Goal: Find specific page/section: Locate item on page

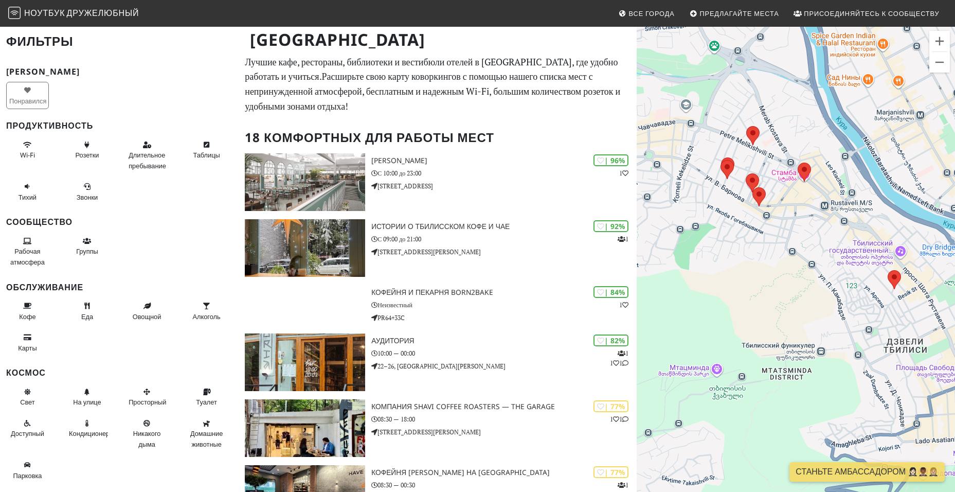
drag, startPoint x: 820, startPoint y: 387, endPoint x: 734, endPoint y: 208, distance: 198.1
click at [734, 208] on div at bounding box center [796, 272] width 318 height 492
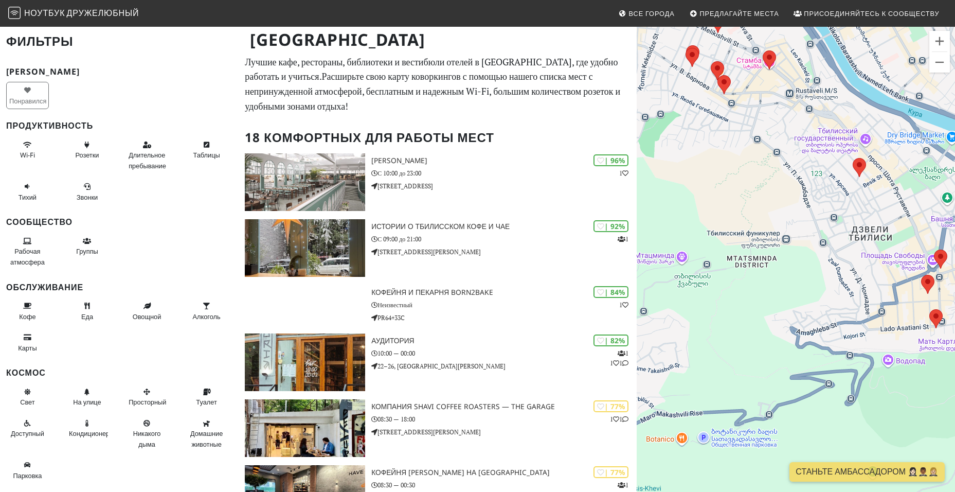
drag, startPoint x: 785, startPoint y: 412, endPoint x: 755, endPoint y: 307, distance: 109.7
click at [755, 307] on div at bounding box center [796, 272] width 318 height 492
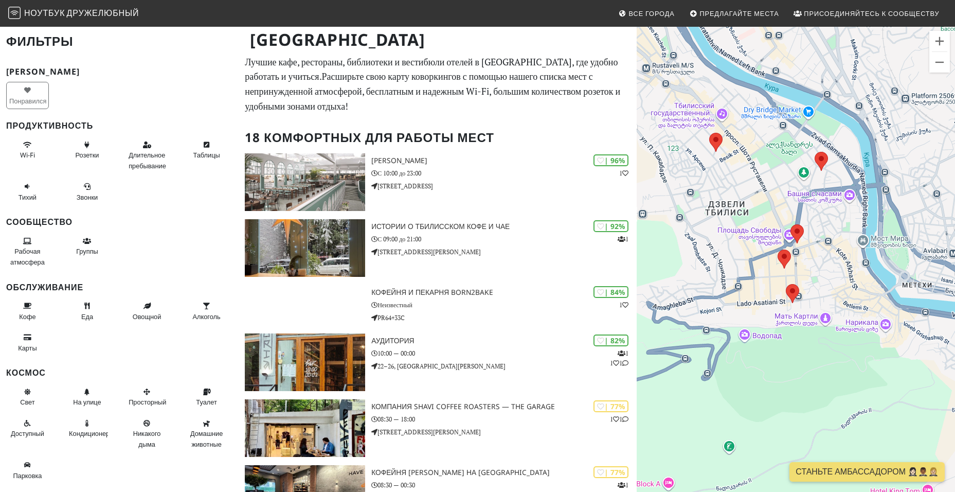
drag, startPoint x: 825, startPoint y: 305, endPoint x: 679, endPoint y: 280, distance: 148.1
click at [679, 280] on div at bounding box center [796, 272] width 318 height 492
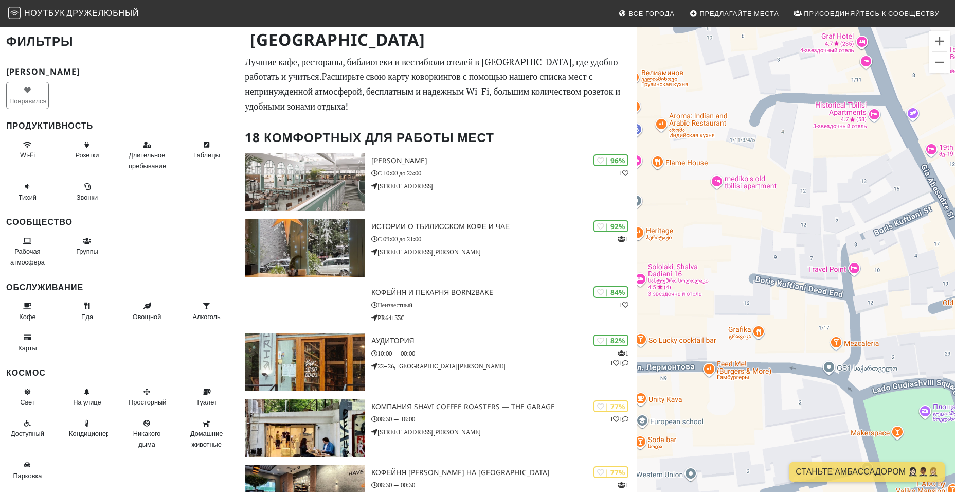
drag, startPoint x: 799, startPoint y: 339, endPoint x: 789, endPoint y: 341, distance: 10.5
click at [788, 341] on div at bounding box center [796, 272] width 318 height 492
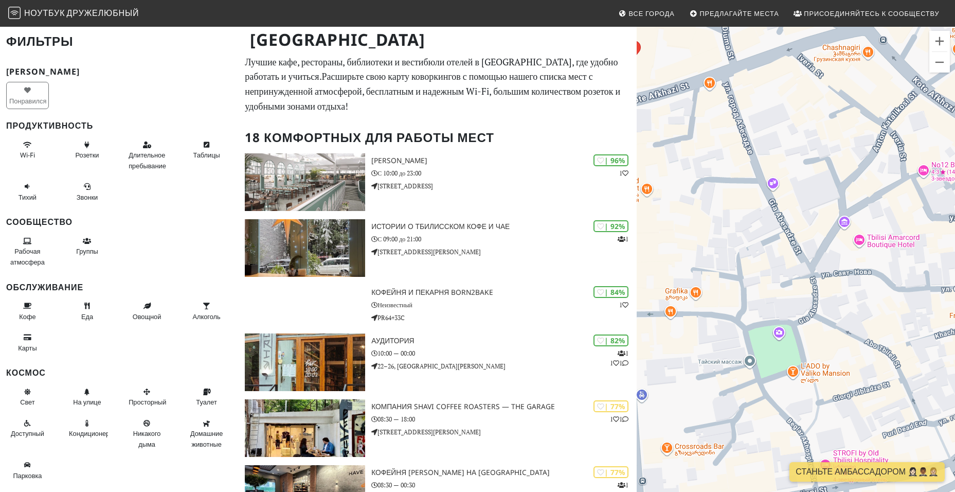
drag, startPoint x: 805, startPoint y: 316, endPoint x: 735, endPoint y: 294, distance: 73.4
click at [735, 294] on div at bounding box center [796, 272] width 318 height 492
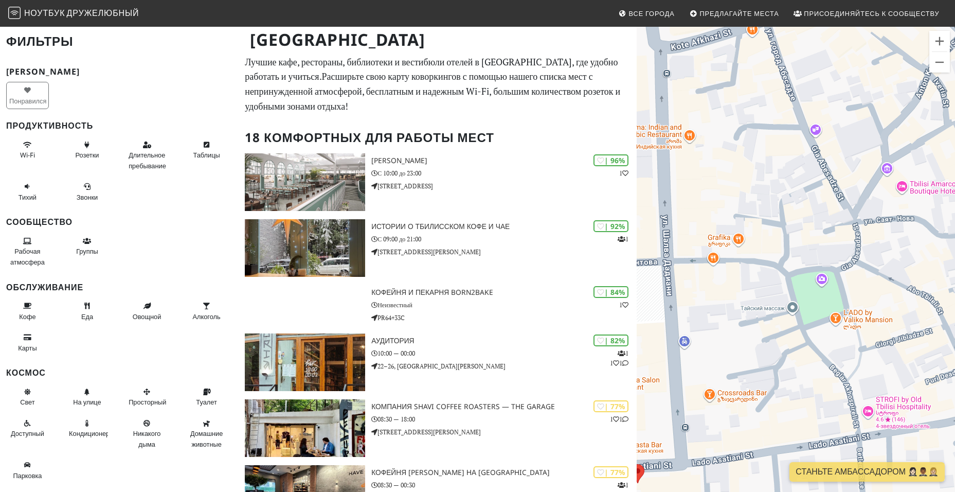
drag, startPoint x: 842, startPoint y: 340, endPoint x: 883, endPoint y: 282, distance: 70.1
click at [883, 282] on div at bounding box center [796, 272] width 318 height 492
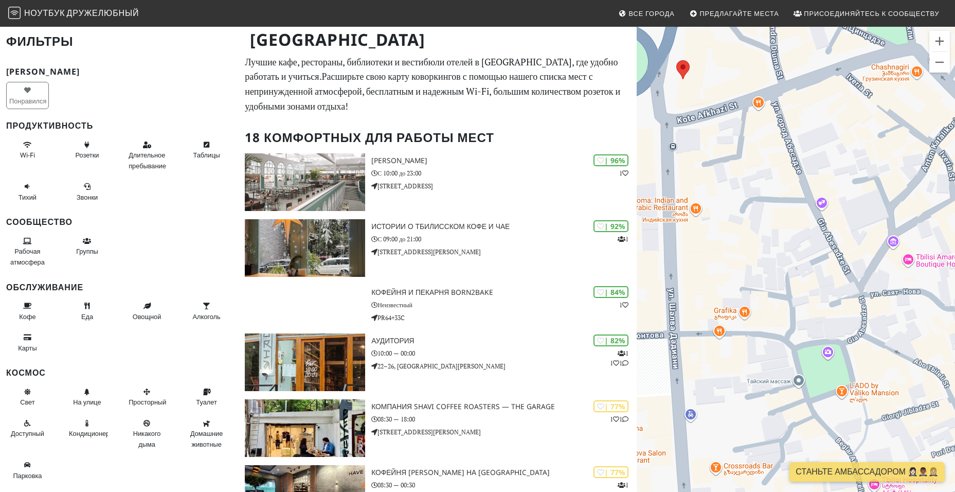
drag, startPoint x: 885, startPoint y: 304, endPoint x: 892, endPoint y: 379, distance: 75.9
click at [892, 379] on div at bounding box center [796, 272] width 318 height 492
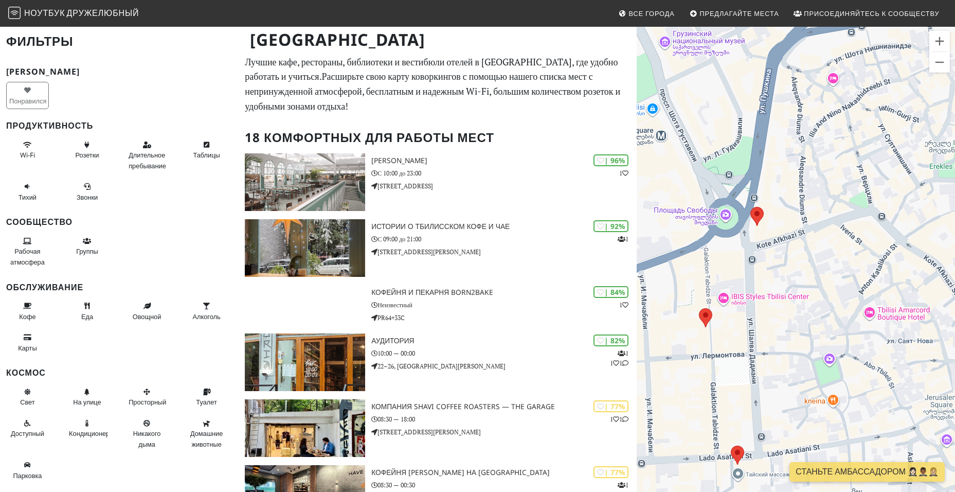
drag, startPoint x: 895, startPoint y: 326, endPoint x: 870, endPoint y: 342, distance: 28.7
click at [870, 342] on div at bounding box center [796, 272] width 318 height 492
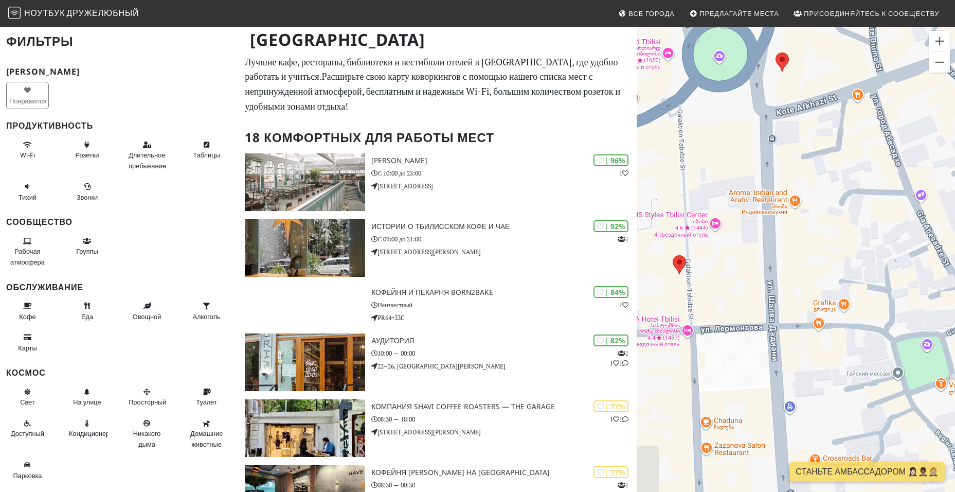
drag, startPoint x: 791, startPoint y: 377, endPoint x: 804, endPoint y: 236, distance: 141.1
click at [804, 236] on div at bounding box center [796, 272] width 318 height 492
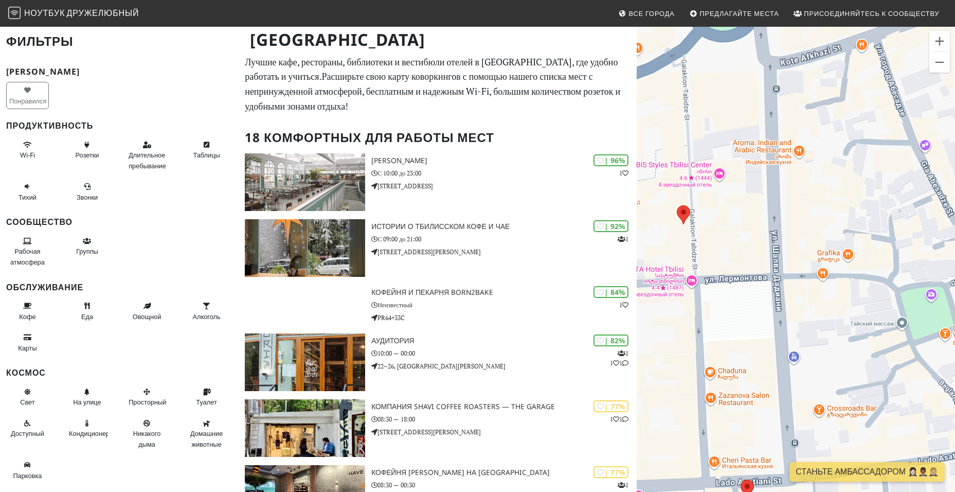
drag, startPoint x: 741, startPoint y: 193, endPoint x: 753, endPoint y: 169, distance: 27.4
click at [753, 169] on div at bounding box center [796, 272] width 318 height 492
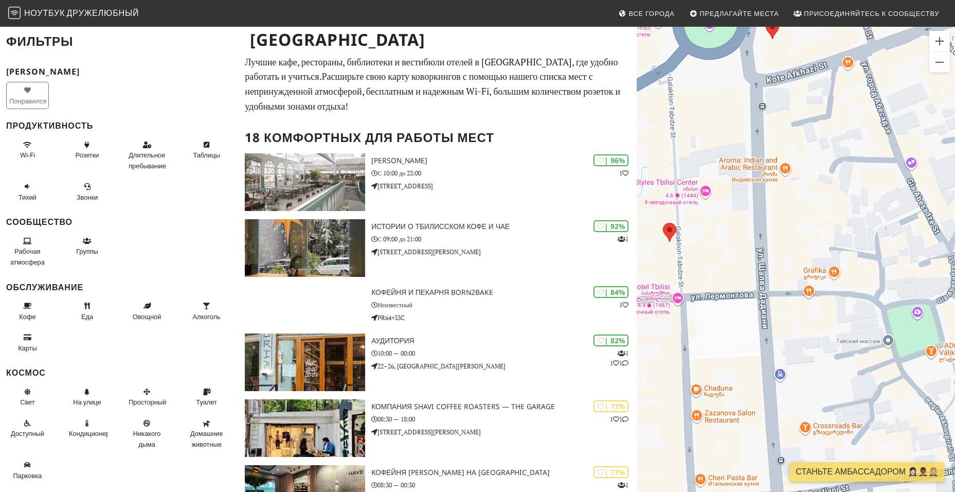
drag, startPoint x: 758, startPoint y: 332, endPoint x: 744, endPoint y: 348, distance: 21.1
click at [744, 348] on div at bounding box center [796, 272] width 318 height 492
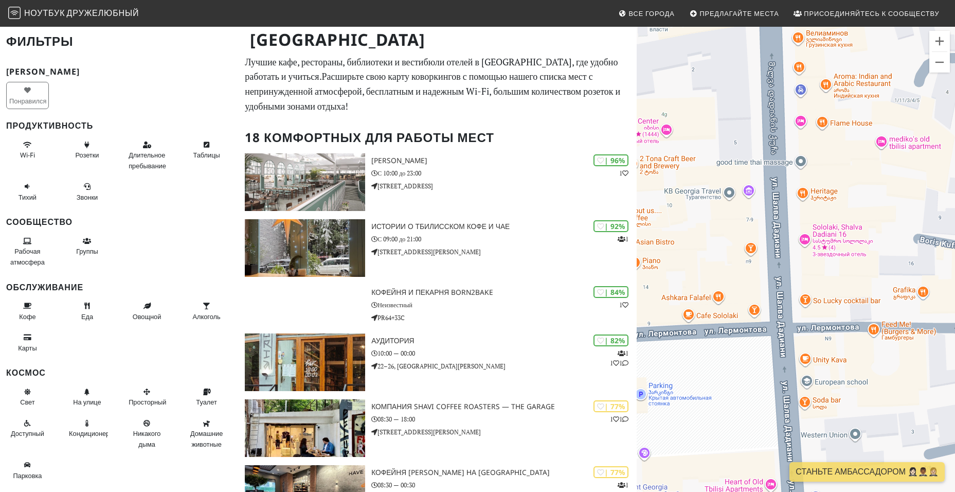
drag, startPoint x: 753, startPoint y: 291, endPoint x: 728, endPoint y: 310, distance: 31.3
click at [728, 310] on div at bounding box center [796, 272] width 318 height 492
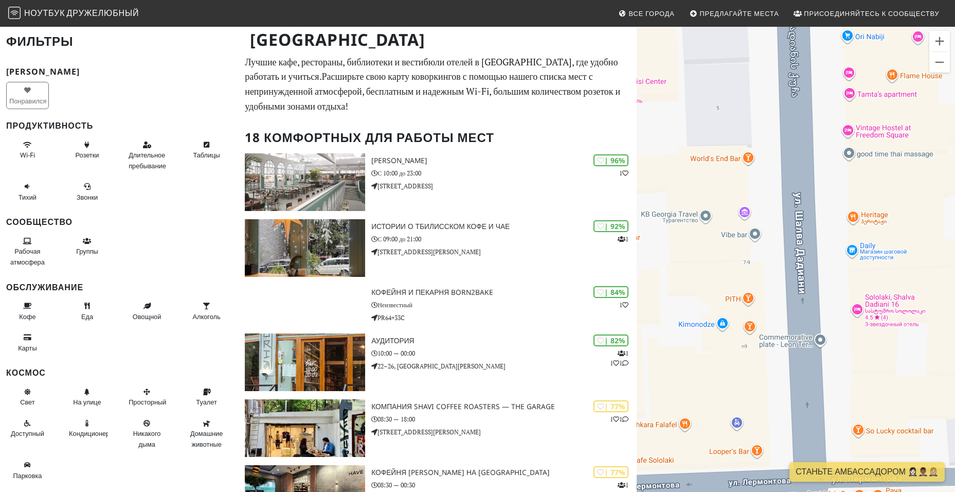
drag, startPoint x: 747, startPoint y: 272, endPoint x: 741, endPoint y: 383, distance: 110.8
click at [741, 383] on div at bounding box center [796, 272] width 318 height 492
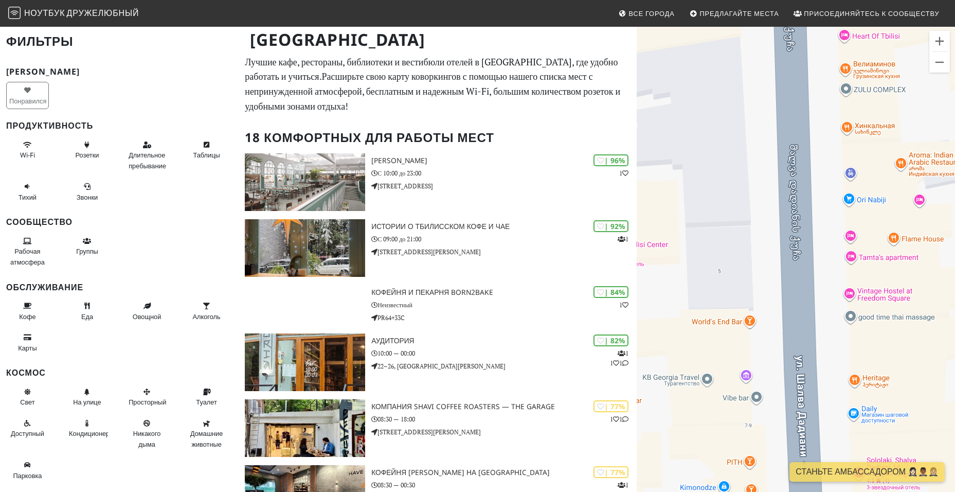
drag, startPoint x: 769, startPoint y: 180, endPoint x: 771, endPoint y: 350, distance: 170.8
click at [771, 350] on div at bounding box center [796, 272] width 318 height 492
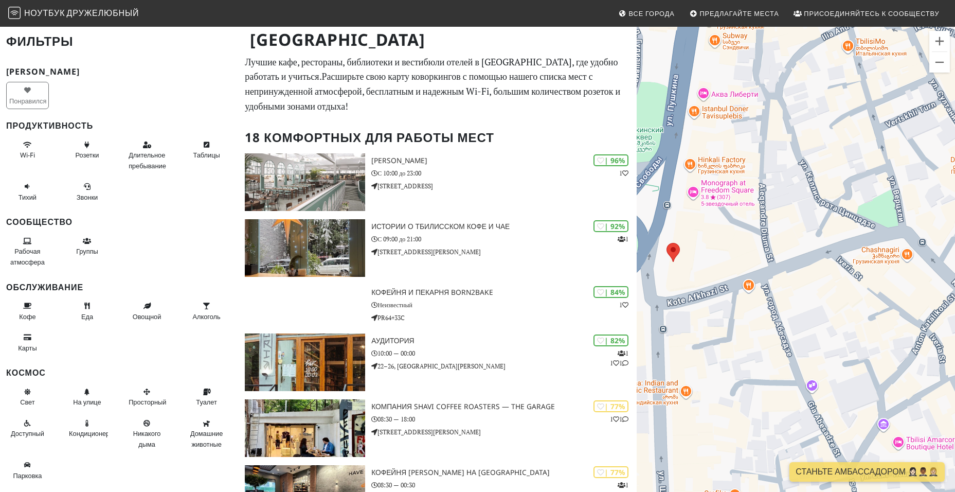
drag, startPoint x: 810, startPoint y: 270, endPoint x: 696, endPoint y: 406, distance: 177.9
click at [696, 406] on div at bounding box center [796, 272] width 318 height 492
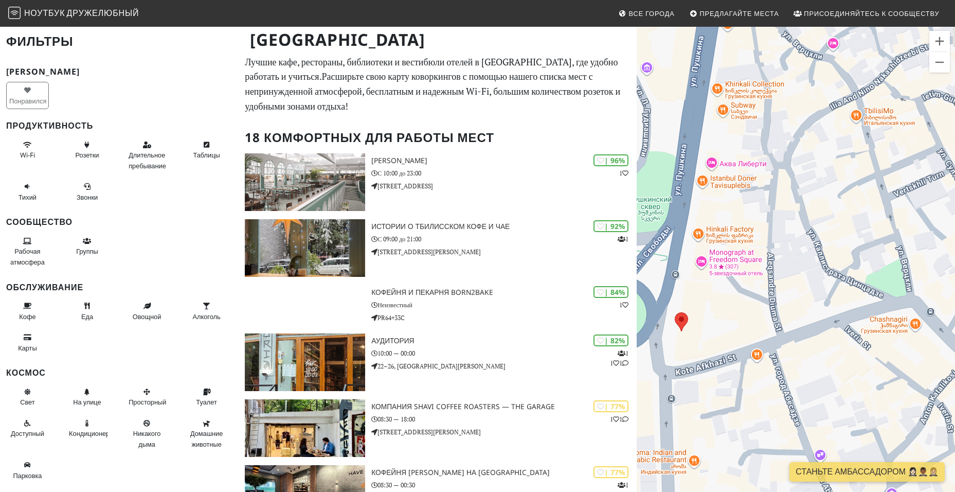
drag, startPoint x: 818, startPoint y: 315, endPoint x: 827, endPoint y: 386, distance: 71.0
click at [827, 386] on div at bounding box center [796, 272] width 318 height 492
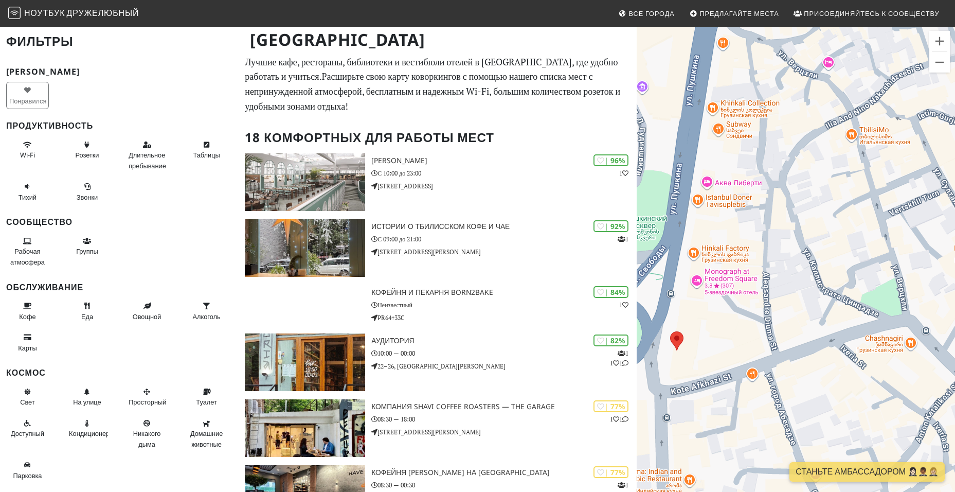
drag, startPoint x: 879, startPoint y: 347, endPoint x: 884, endPoint y: 340, distance: 9.6
click at [873, 366] on div at bounding box center [796, 272] width 318 height 492
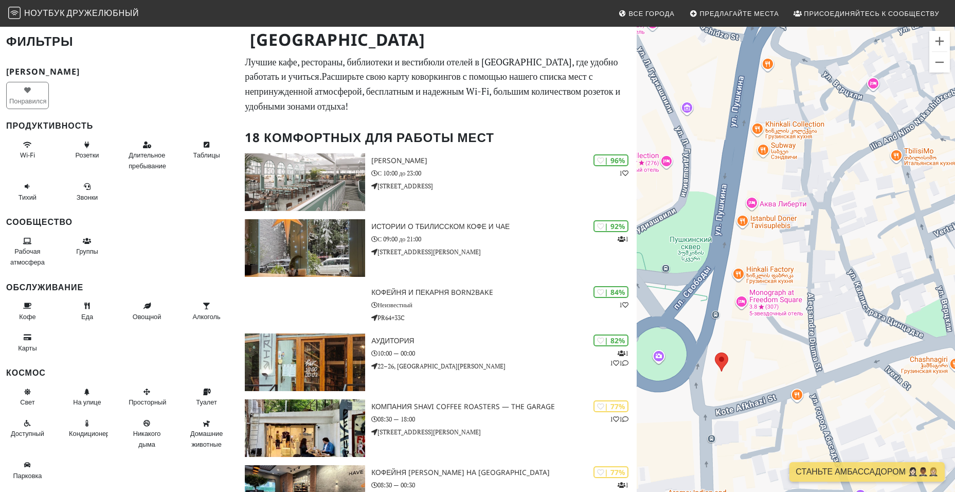
drag, startPoint x: 913, startPoint y: 256, endPoint x: 963, endPoint y: 297, distance: 64.3
click at [955, 298] on html "Ноутбук Дружелюбный Все города Предлагайте Места Присоединяйтесь к Сообществу […" at bounding box center [477, 246] width 955 height 492
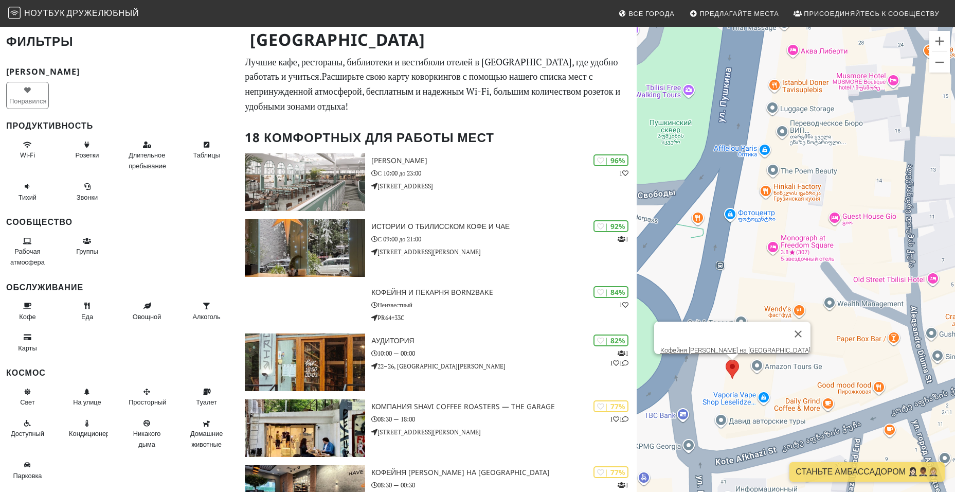
click at [726, 360] on area at bounding box center [726, 360] width 0 height 0
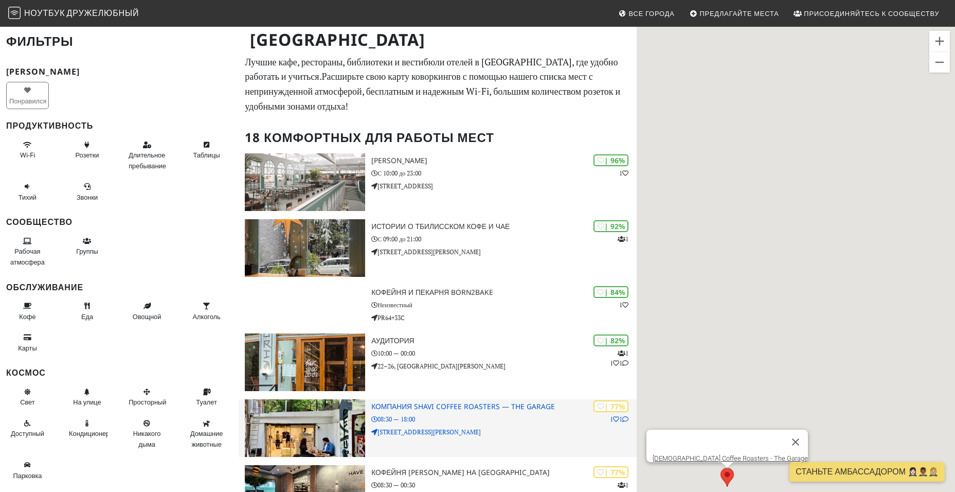
scroll to position [51, 0]
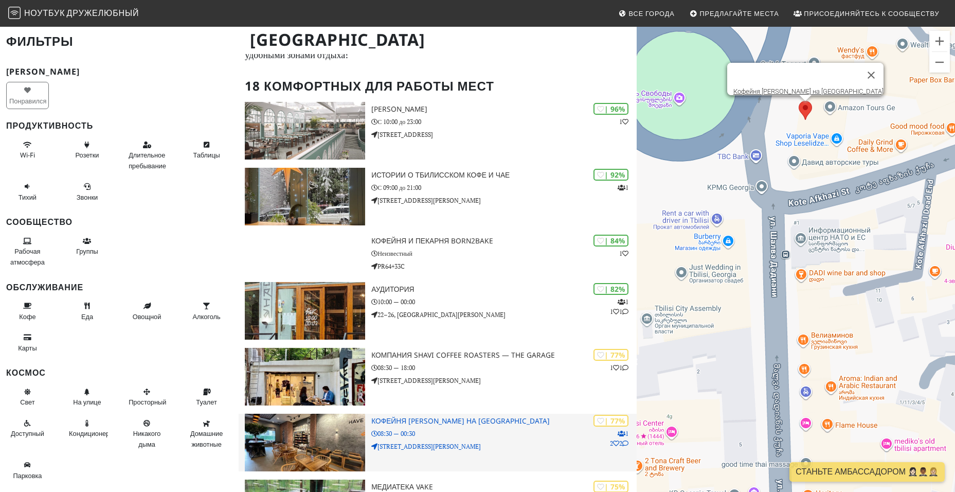
click at [499, 418] on h3 "Кофейня [PERSON_NAME] на [GEOGRAPHIC_DATA]" at bounding box center [503, 421] width 265 height 9
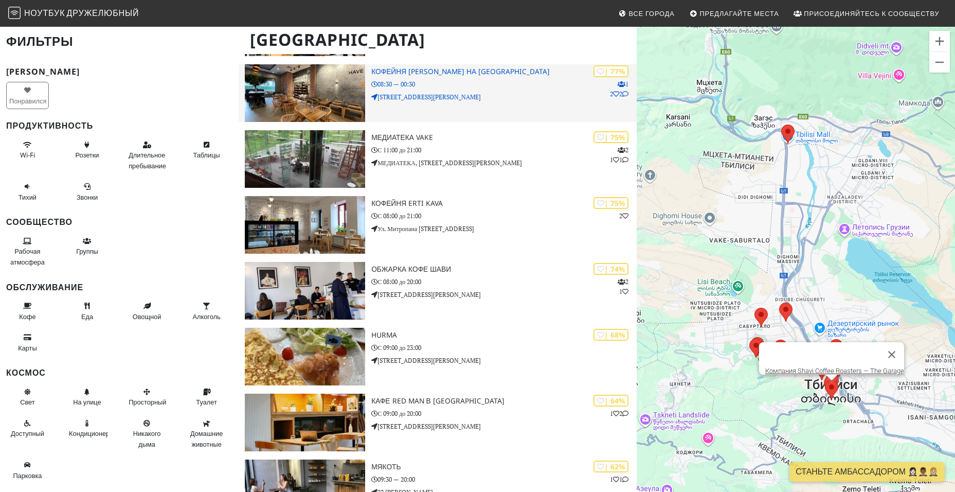
scroll to position [360, 0]
